Goal: Entertainment & Leisure: Consume media (video, audio)

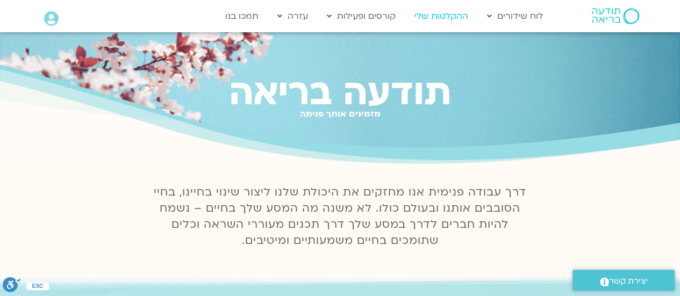
click at [440, 8] on link "ההקלטות שלי" at bounding box center [441, 16] width 64 height 20
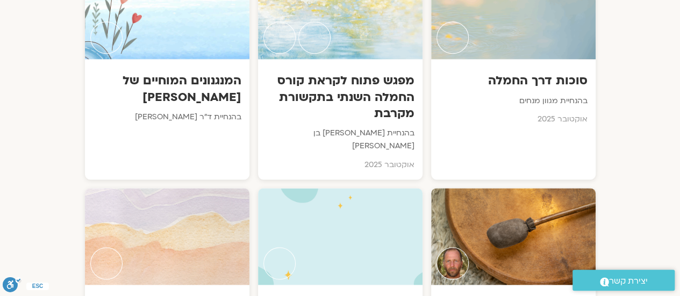
scroll to position [625, 0]
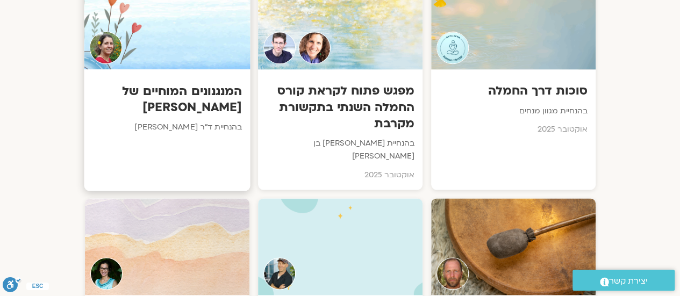
click at [215, 102] on h3 "המנגנונים המוחיים של סטרס" at bounding box center [167, 99] width 150 height 33
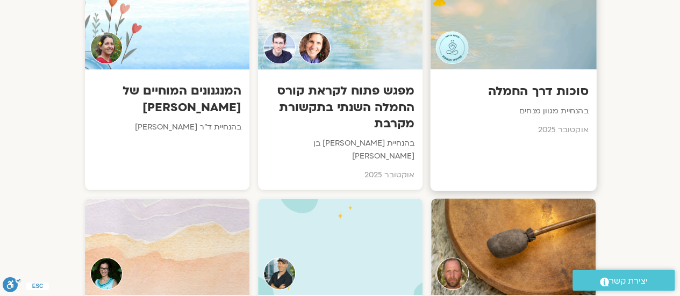
scroll to position [625, 0]
click at [523, 56] on div at bounding box center [513, 21] width 166 height 98
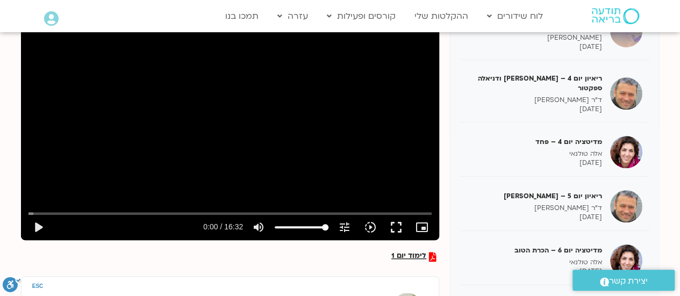
scroll to position [298, 0]
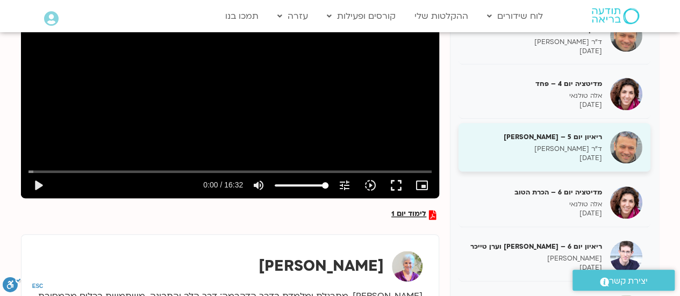
click at [532, 132] on h5 "ריאיון יום 5 – [PERSON_NAME]" at bounding box center [533, 137] width 135 height 10
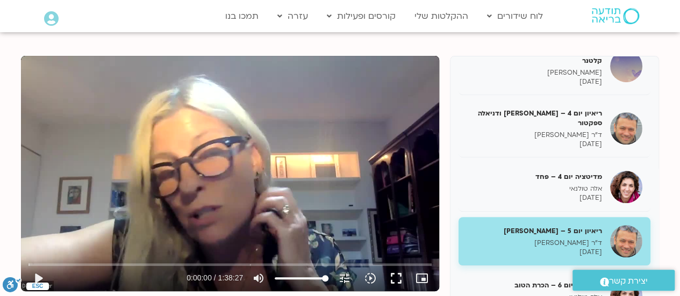
scroll to position [116, 0]
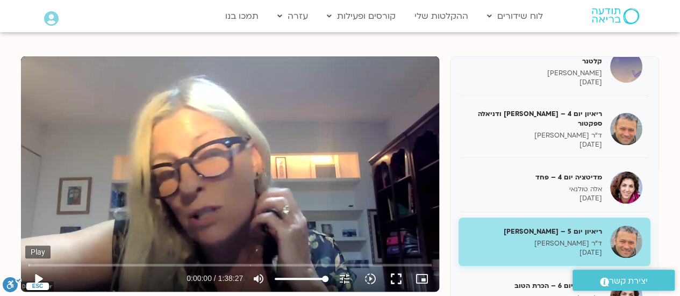
click at [34, 274] on button "play_arrow" at bounding box center [38, 279] width 26 height 26
click at [391, 276] on button "fullscreen" at bounding box center [396, 279] width 26 height 26
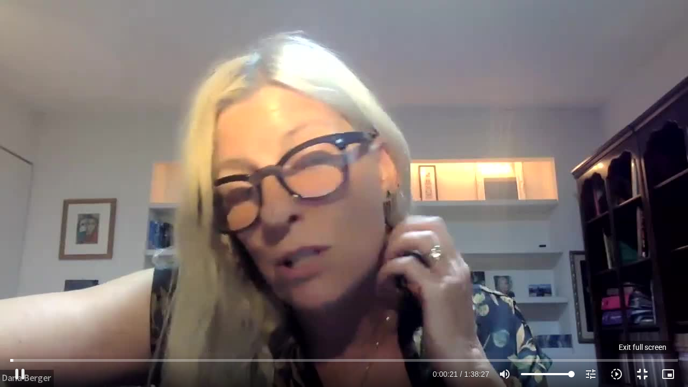
click at [642, 371] on button "fullscreen_exit" at bounding box center [642, 374] width 26 height 26
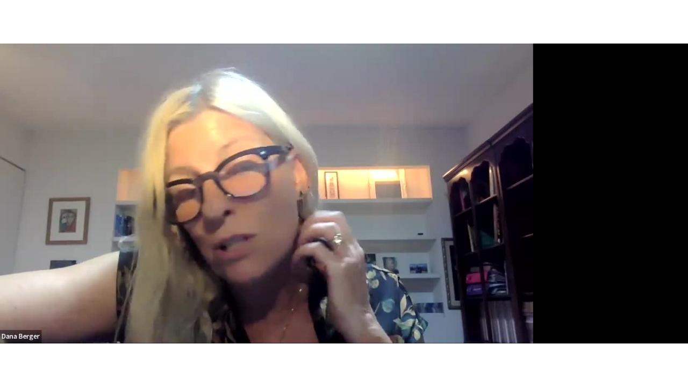
scroll to position [127, 0]
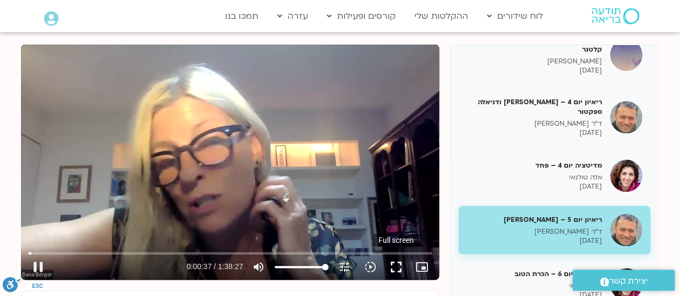
click at [395, 266] on button "fullscreen" at bounding box center [396, 267] width 26 height 26
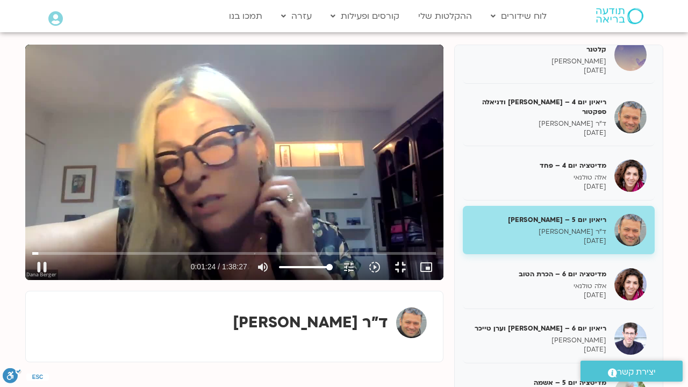
type input "84.673435"
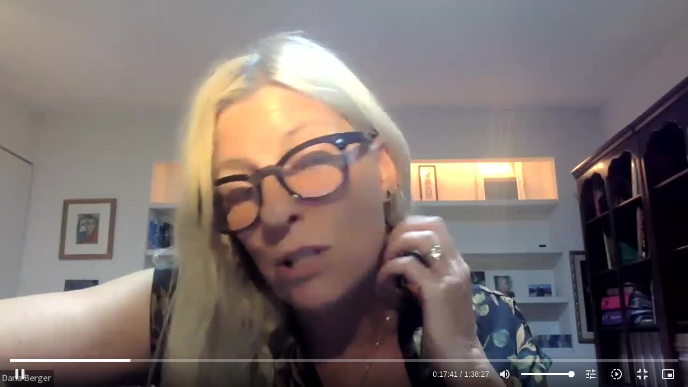
click at [234, 254] on div "Skip Ad 1:28:19 pause 0:17:41 / 1:38:27 volume_up Mute tune Resolution Auto 720…" at bounding box center [344, 193] width 688 height 387
click at [110, 220] on div "Skip Ad 1:28:19 play_arrow 0:17:41 / 1:38:27 volume_up Mute tune Resolution Aut…" at bounding box center [344, 193] width 688 height 387
click at [173, 234] on div "Skip Ad 1:28:19 pause 0:18:29 / 1:38:27 volume_up Mute tune Resolution Auto 720…" at bounding box center [344, 193] width 688 height 387
click at [183, 217] on div "Skip Ad 1:28:19 play_arrow 0:18:30 / 1:38:27 volume_up Mute tune Resolution Aut…" at bounding box center [344, 193] width 688 height 387
click at [346, 262] on div "Skip Ad 1:28:19 pause 0:23:25 / 1:38:27 volume_up Mute tune Resolution Auto 720…" at bounding box center [344, 193] width 688 height 387
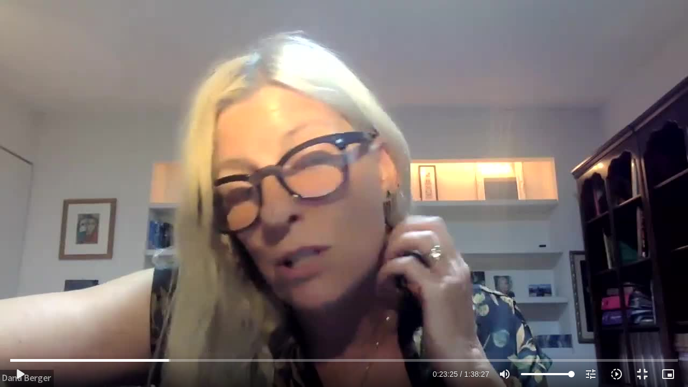
click at [347, 232] on div "Skip Ad 1:28:19 play_arrow 0:23:25 / 1:38:27 volume_up Mute tune Resolution Aut…" at bounding box center [344, 193] width 688 height 387
type input "1407.220715"
